Goal: Task Accomplishment & Management: Complete application form

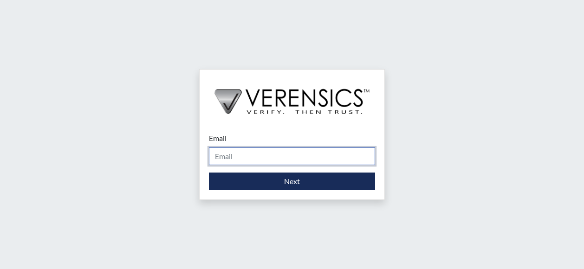
click at [250, 159] on input "Email" at bounding box center [292, 157] width 166 height 18
type input "[PERSON_NAME][EMAIL_ADDRESS][PERSON_NAME][DOMAIN_NAME]"
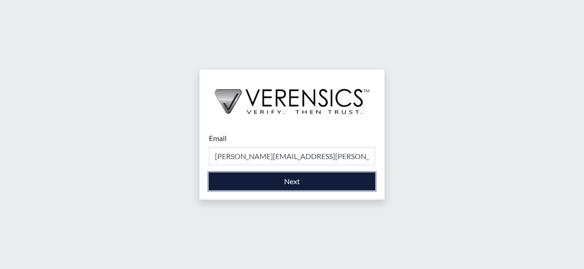
click at [316, 185] on button "Next" at bounding box center [292, 182] width 166 height 18
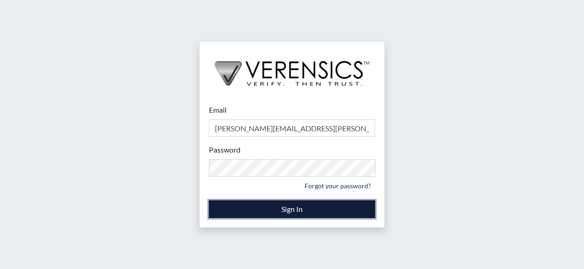
click at [277, 212] on button "Sign In" at bounding box center [292, 209] width 166 height 18
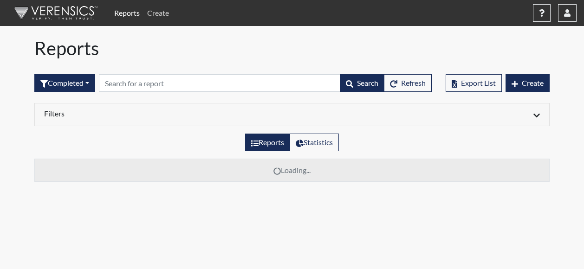
click at [155, 13] on link "Create" at bounding box center [157, 13] width 29 height 19
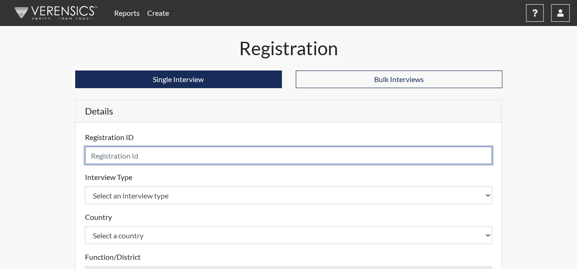
click at [145, 156] on input "text" at bounding box center [288, 156] width 407 height 18
type input "jds3680"
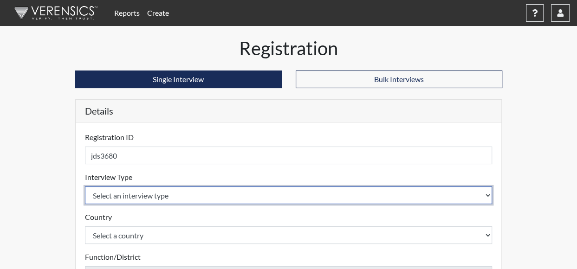
click at [115, 197] on select "Select an interview type Corrections Pre-Employment" at bounding box center [288, 196] width 407 height 18
select select "ff733e93-e1bf-11ea-9c9f-0eff0cf7eb8f"
click at [85, 187] on select "Select an interview type Corrections Pre-Employment" at bounding box center [288, 196] width 407 height 18
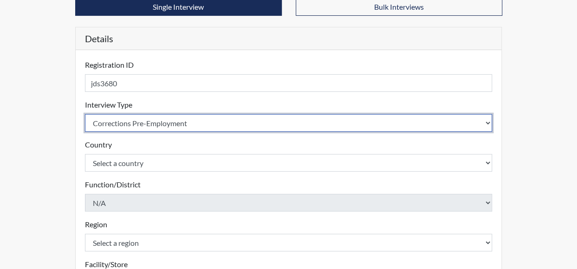
scroll to position [93, 0]
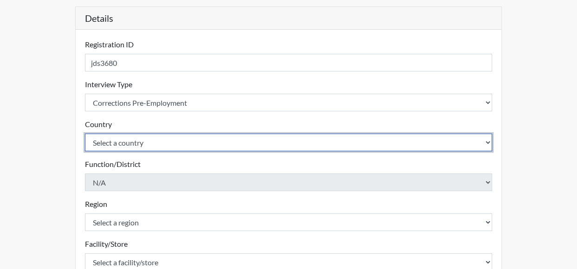
click at [145, 142] on select "Select a country [GEOGRAPHIC_DATA] [GEOGRAPHIC_DATA]" at bounding box center [288, 143] width 407 height 18
select select "united-states-of-[GEOGRAPHIC_DATA]"
click at [85, 134] on select "Select a country [GEOGRAPHIC_DATA] [GEOGRAPHIC_DATA]" at bounding box center [288, 143] width 407 height 18
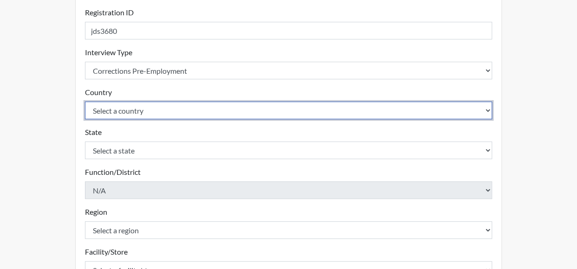
scroll to position [139, 0]
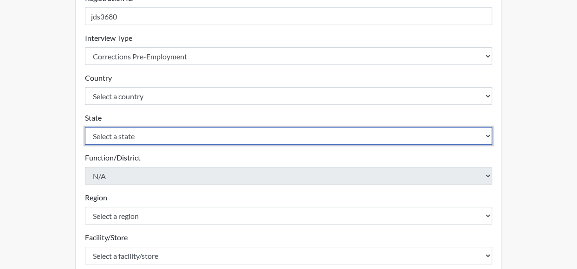
click at [97, 130] on select "Select a state [US_STATE] [US_STATE] [US_STATE] [US_STATE] [US_STATE] [US_STATE…" at bounding box center [288, 136] width 407 height 18
select select "GA"
click at [85, 127] on select "Select a state [US_STATE] [US_STATE] [US_STATE] [US_STATE] [US_STATE] [US_STATE…" at bounding box center [288, 136] width 407 height 18
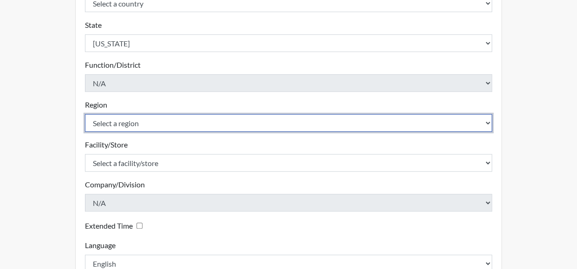
click at [117, 125] on select "Select a region [GEOGRAPHIC_DATA]" at bounding box center [288, 123] width 407 height 18
select select "51976826-f18e-4b67-8d3b-b0a0fa2f97ff"
click at [85, 114] on select "Select a region [GEOGRAPHIC_DATA]" at bounding box center [288, 123] width 407 height 18
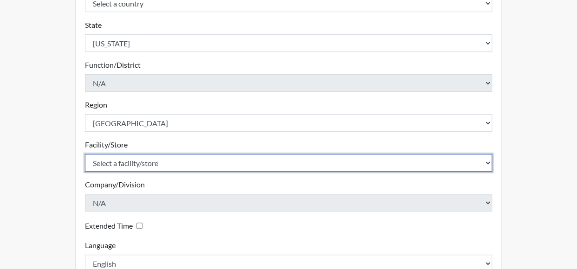
click at [133, 159] on select "Select a facility/store Macon SP" at bounding box center [288, 163] width 407 height 18
select select "6a4a1724-866d-454b-9e25-ee7249c0c1ec"
click at [85, 154] on select "Select a facility/store Macon SP" at bounding box center [288, 163] width 407 height 18
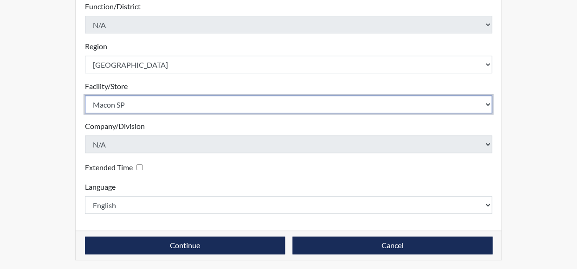
scroll to position [291, 0]
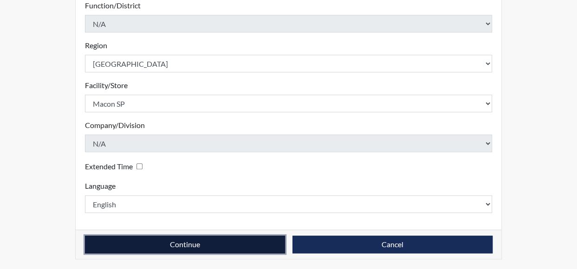
click at [233, 251] on button "Continue" at bounding box center [185, 245] width 200 height 18
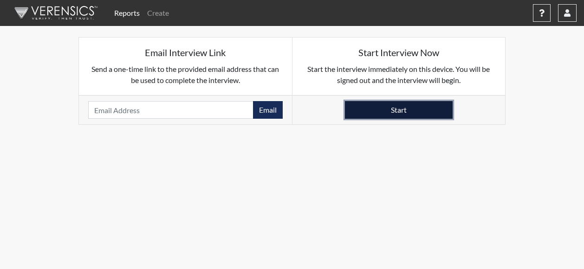
click at [378, 111] on button "Start" at bounding box center [399, 110] width 108 height 18
